Goal: Find contact information: Find contact information

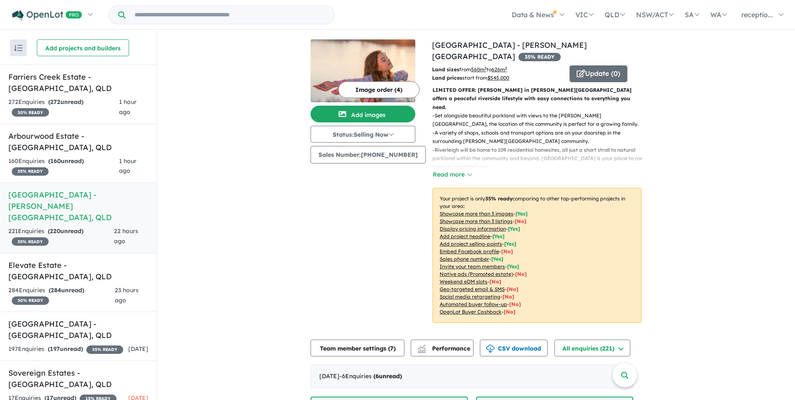
scroll to position [628, 0]
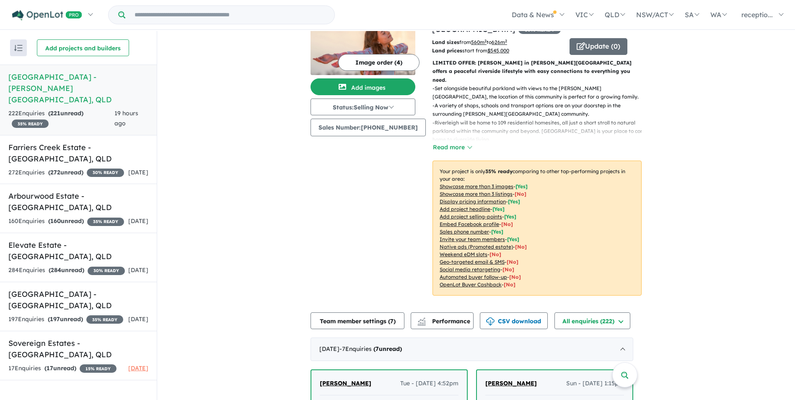
scroll to position [42, 0]
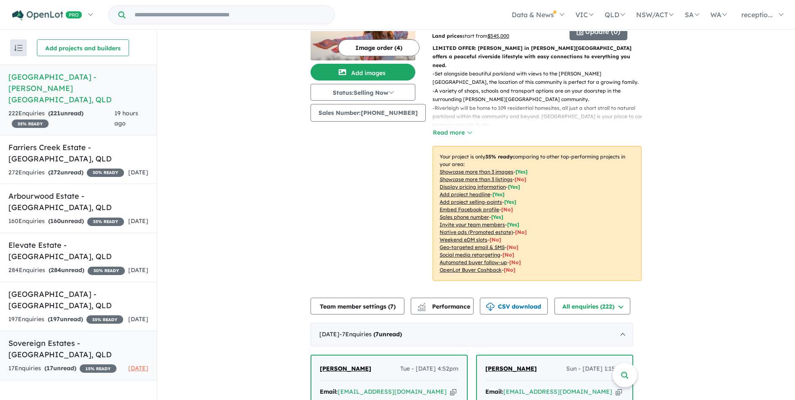
click at [98, 363] on div "17 Enquir ies ( 17 unread) 15 % READY" at bounding box center [62, 368] width 108 height 10
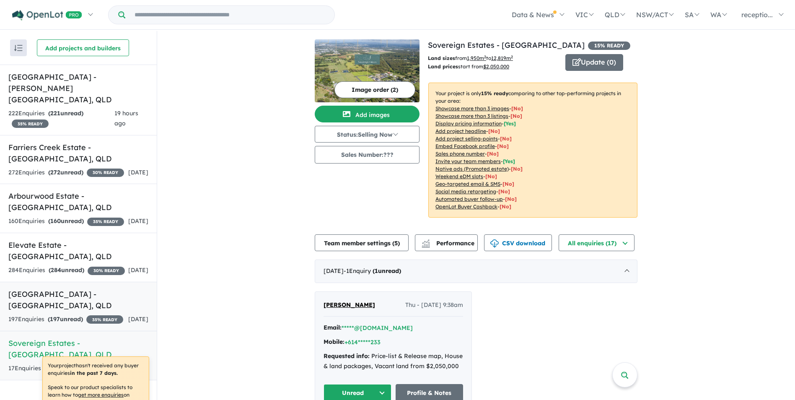
click at [84, 311] on h5 "[GEOGRAPHIC_DATA] - [GEOGRAPHIC_DATA] , [GEOGRAPHIC_DATA]" at bounding box center [78, 299] width 140 height 23
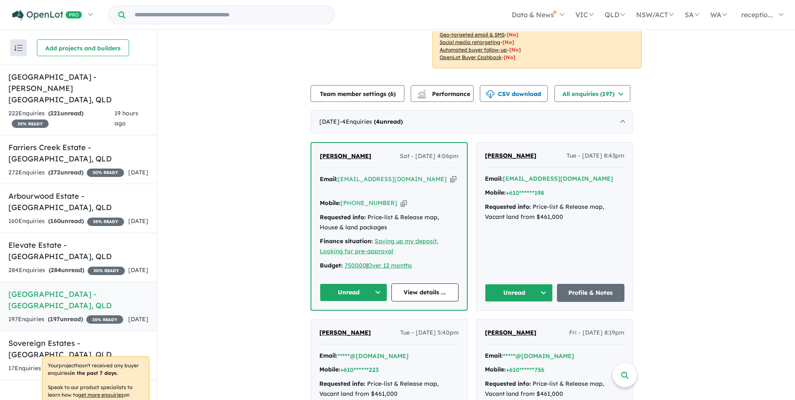
scroll to position [229, 0]
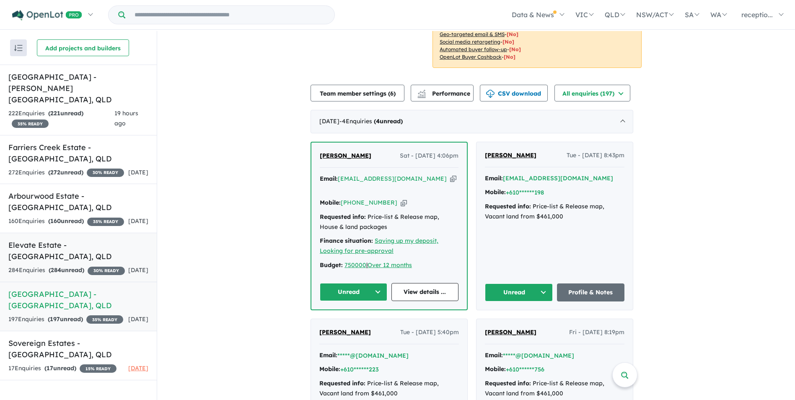
click at [84, 266] on div "284 Enquir ies ( 284 unread) 30 % READY" at bounding box center [66, 270] width 116 height 10
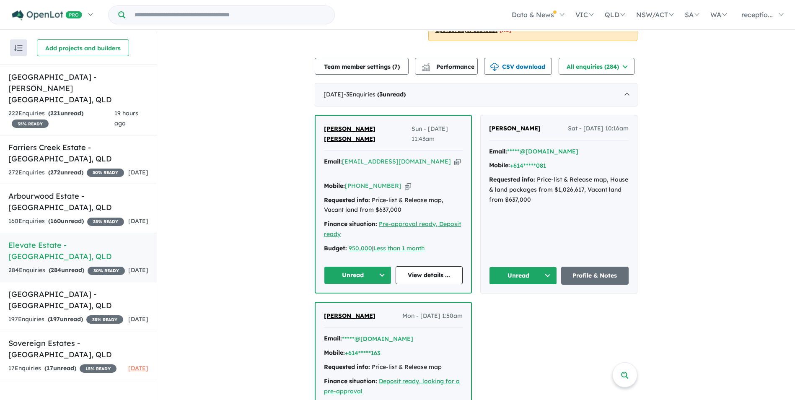
scroll to position [251, 0]
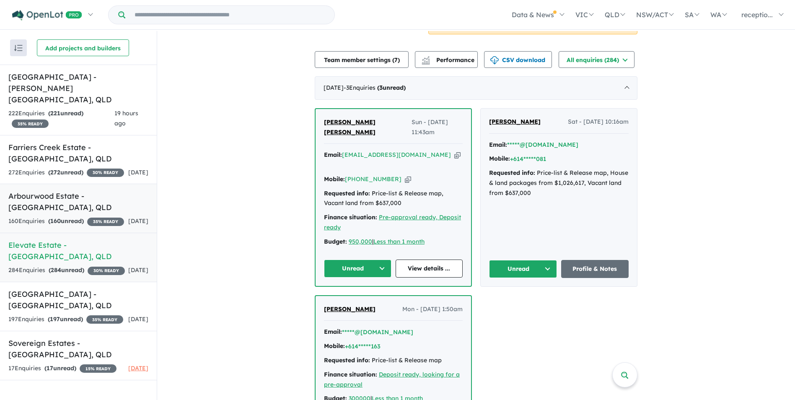
click at [104, 216] on div "160 Enquir ies ( 160 unread) 35 % READY" at bounding box center [66, 221] width 116 height 10
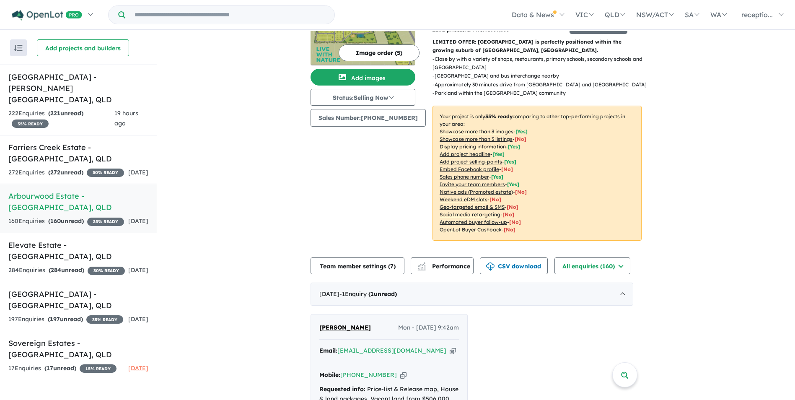
scroll to position [126, 0]
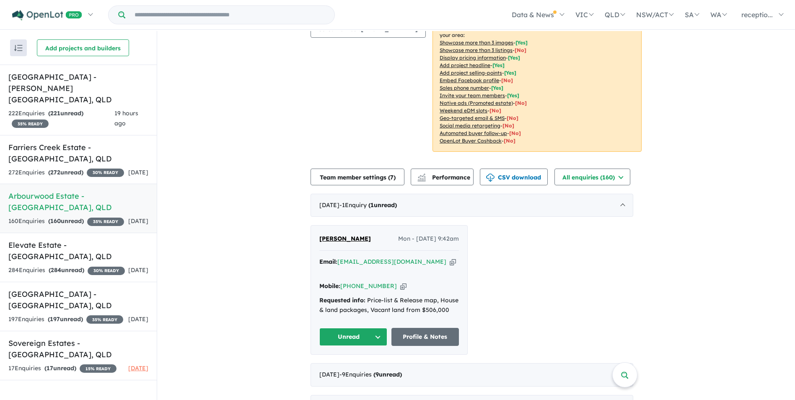
click at [389, 281] on div "Mobile: [PHONE_NUMBER] Copied!" at bounding box center [389, 286] width 140 height 10
click at [400, 282] on icon "button" at bounding box center [403, 286] width 6 height 9
click at [77, 168] on strong "( 272 unread)" at bounding box center [65, 172] width 35 height 8
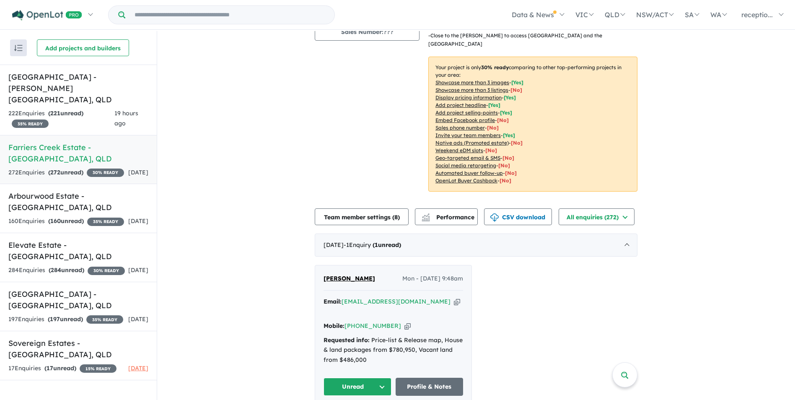
scroll to position [126, 0]
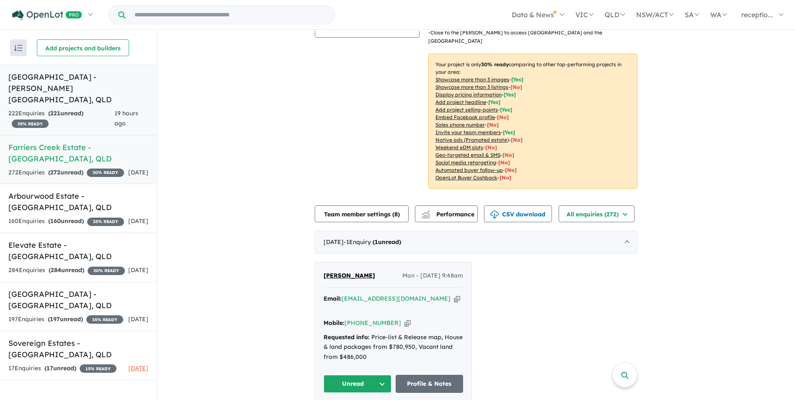
click at [58, 109] on span "221" at bounding box center [55, 113] width 10 height 8
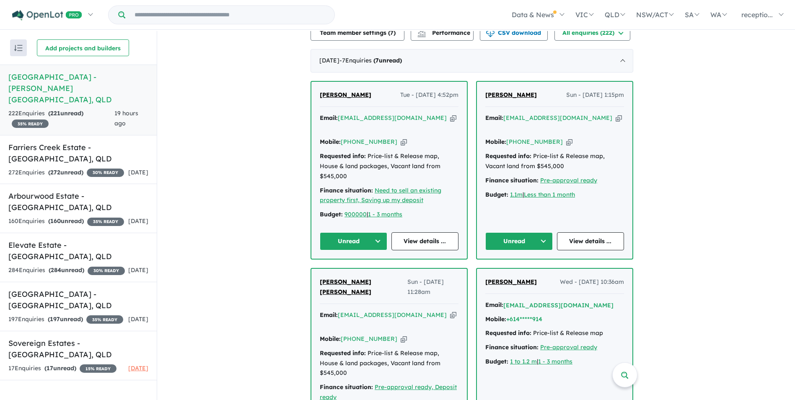
scroll to position [255, 0]
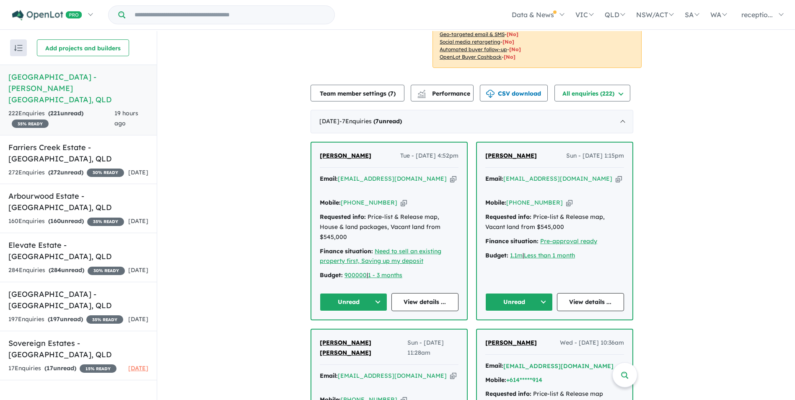
click at [566, 198] on icon "button" at bounding box center [569, 202] width 6 height 9
